Goal: Task Accomplishment & Management: Manage account settings

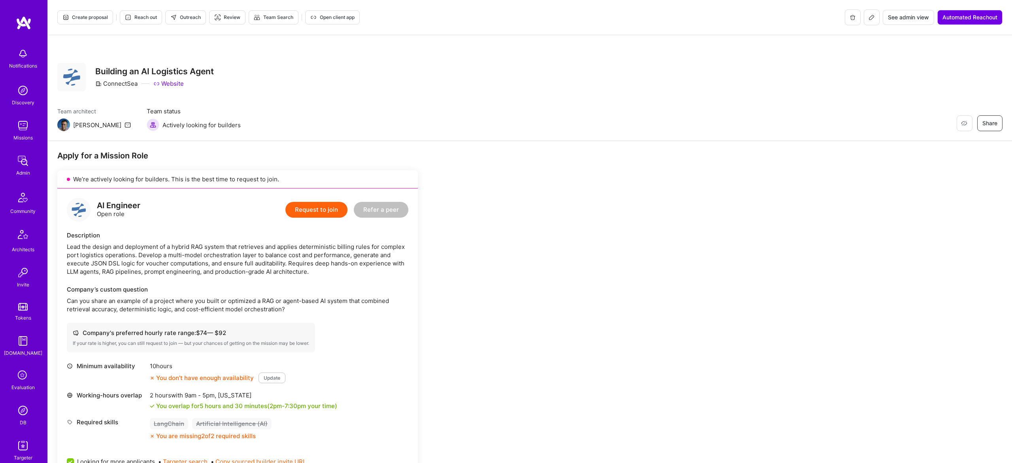
click at [873, 17] on icon at bounding box center [872, 17] width 6 height 6
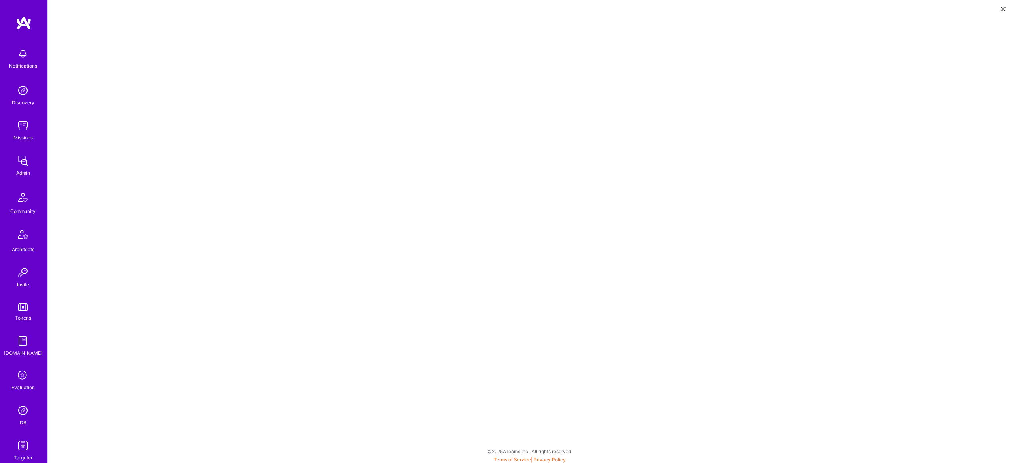
click at [1003, 5] on button at bounding box center [1003, 8] width 9 height 13
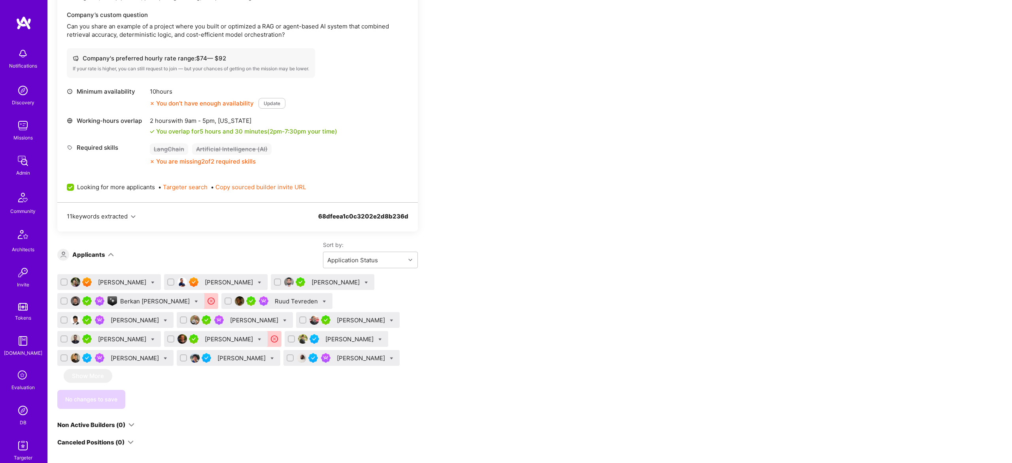
scroll to position [276, 0]
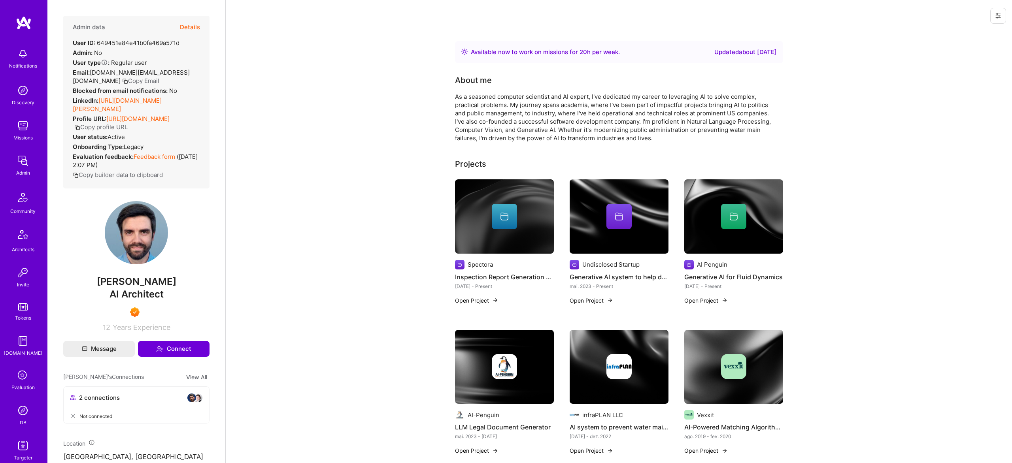
click at [1001, 20] on button at bounding box center [998, 16] width 16 height 16
click at [973, 37] on button "Login as João" at bounding box center [964, 34] width 83 height 20
